Goal: Navigation & Orientation: Go to known website

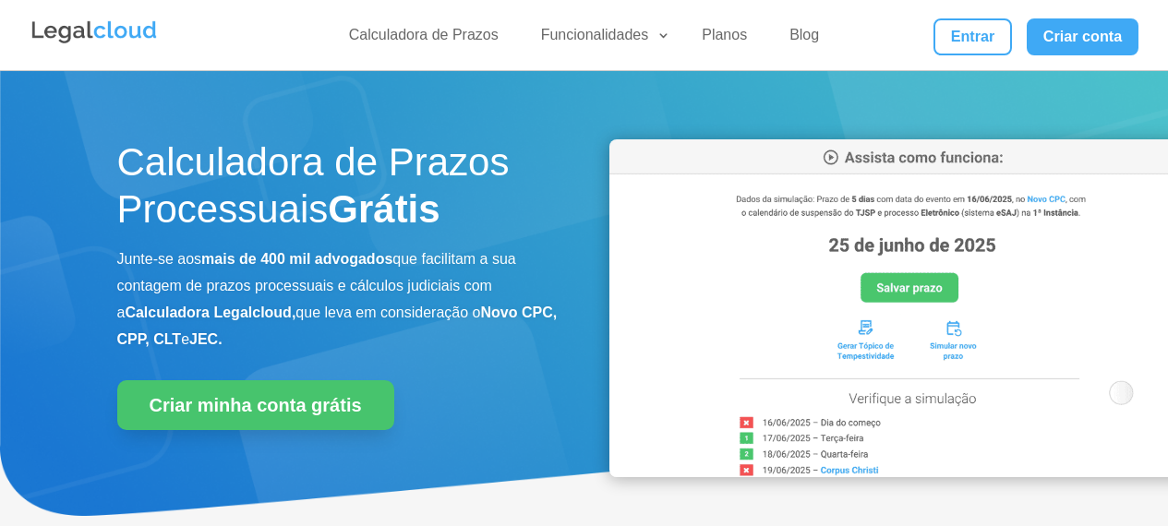
click at [958, 30] on link "Entrar" at bounding box center [972, 36] width 78 height 37
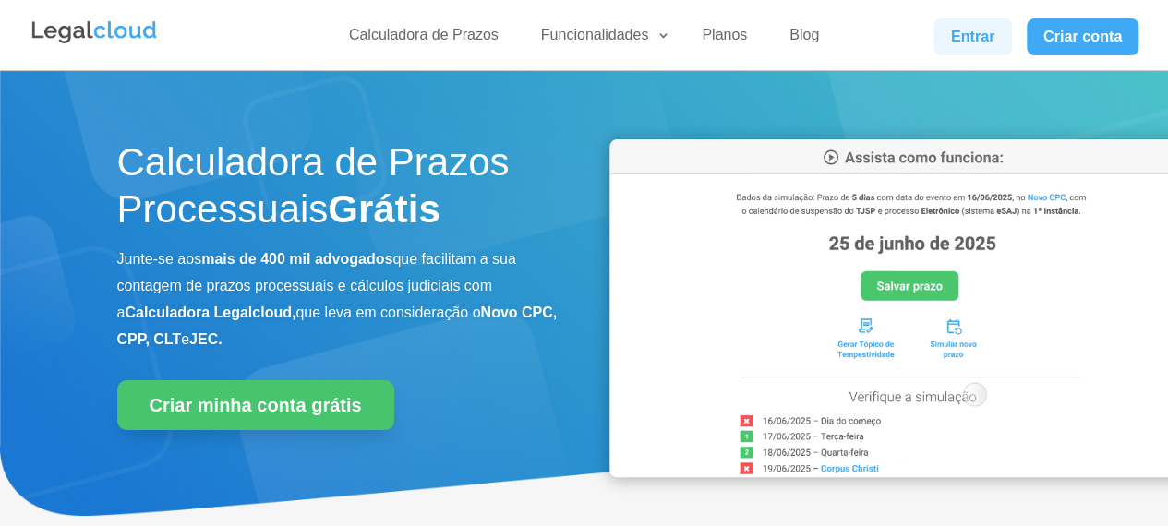
click at [967, 33] on link "Entrar" at bounding box center [972, 36] width 78 height 37
